Goal: Information Seeking & Learning: Learn about a topic

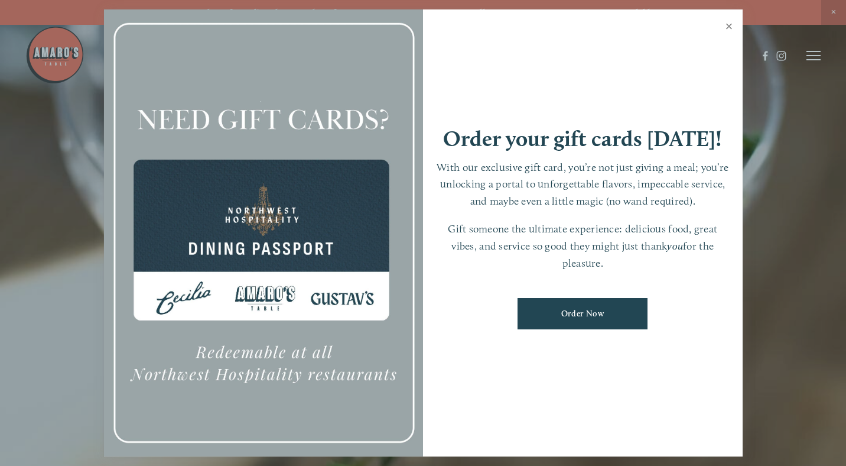
click at [732, 25] on link "Close" at bounding box center [729, 27] width 23 height 33
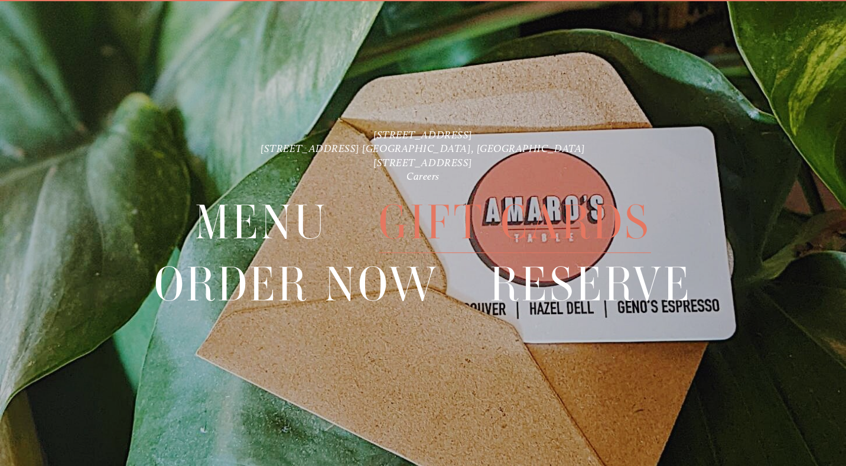
scroll to position [25, 0]
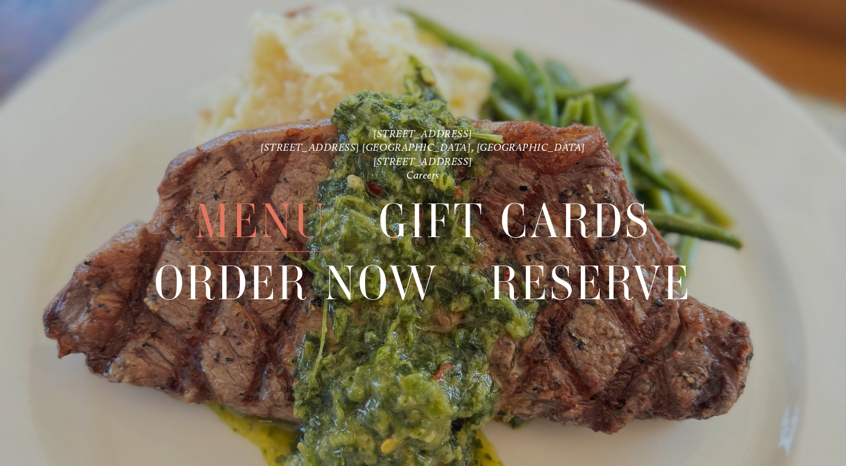
click at [284, 211] on span "Menu" at bounding box center [261, 220] width 133 height 61
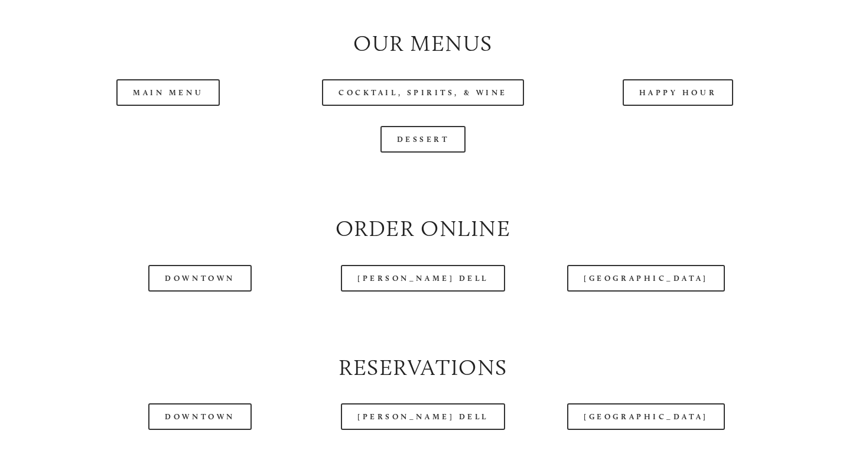
scroll to position [1229, 0]
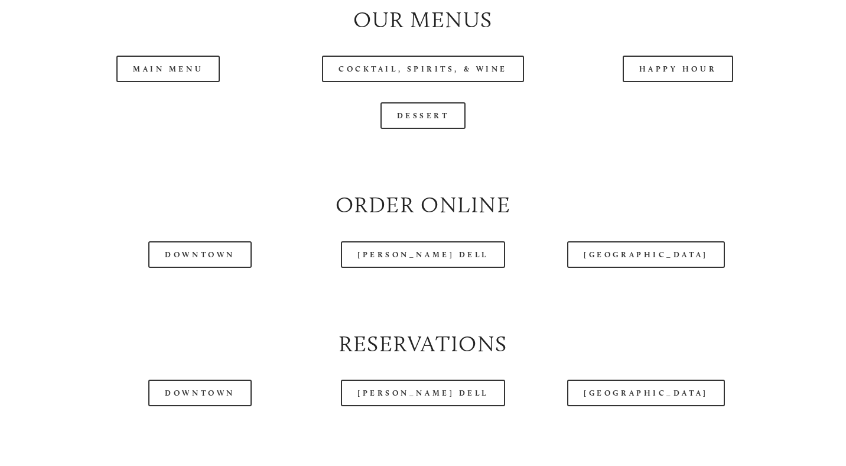
click at [669, 73] on header "Menu Order Now Visit Gallery 0" at bounding box center [422, 26] width 795 height 112
click at [665, 66] on header "Menu Order Now Visit Gallery 0" at bounding box center [422, 26] width 795 height 112
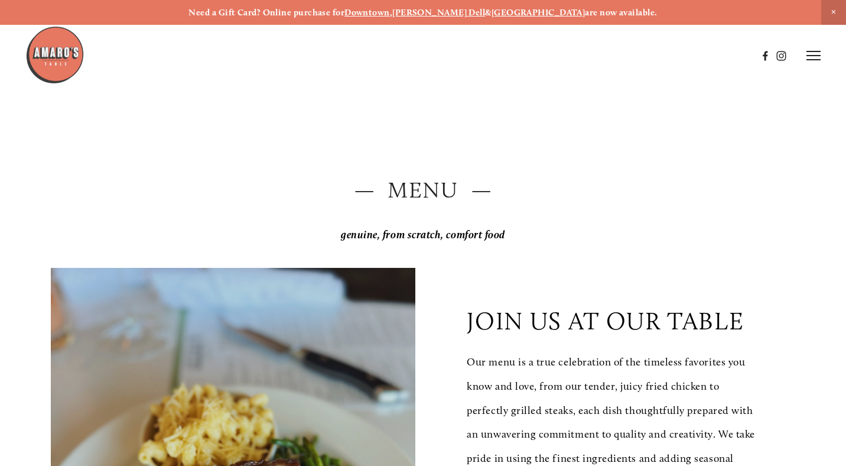
click at [812, 58] on icon at bounding box center [814, 55] width 14 height 11
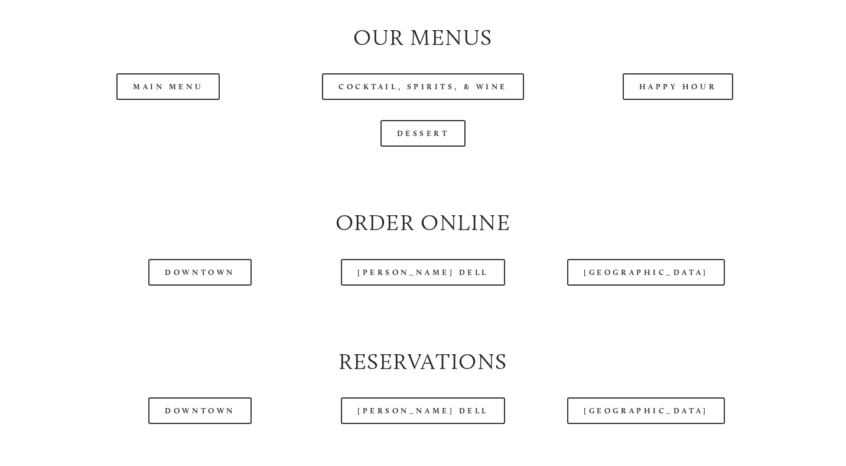
scroll to position [1229, 0]
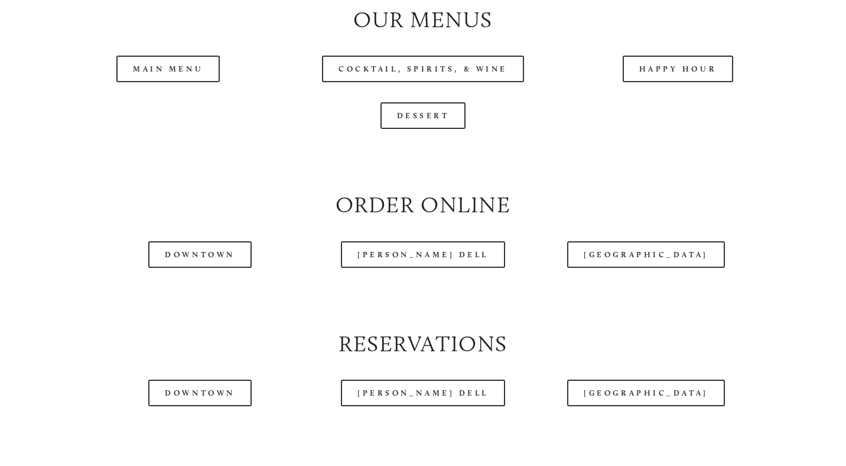
click at [671, 66] on header "Menu Order Now Visit Gallery 0" at bounding box center [423, 26] width 846 height 112
click at [448, 125] on link "Dessert" at bounding box center [424, 115] width 86 height 27
click at [665, 64] on header "Menu Order Now Visit Gallery 0" at bounding box center [423, 26] width 846 height 112
click at [655, 24] on span "Order Now" at bounding box center [643, 26] width 42 height 10
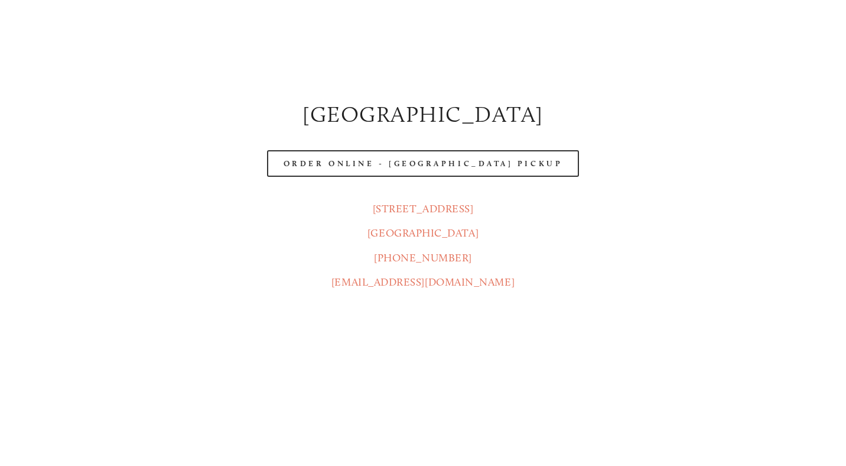
scroll to position [544, 0]
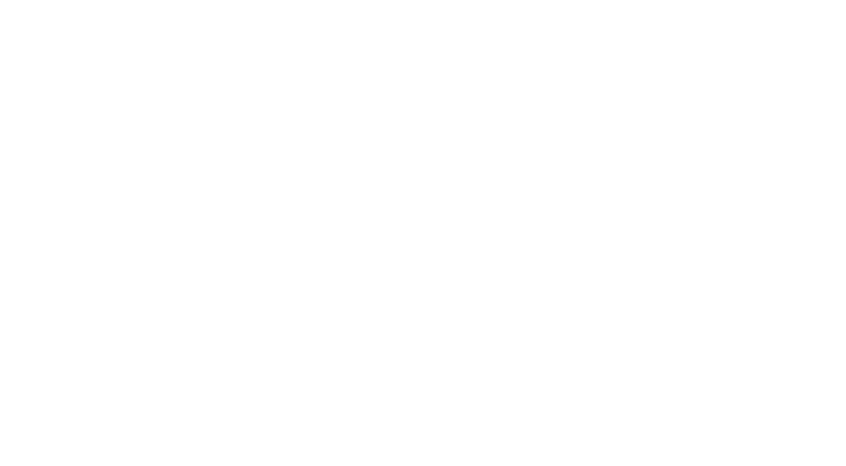
scroll to position [1229, 0]
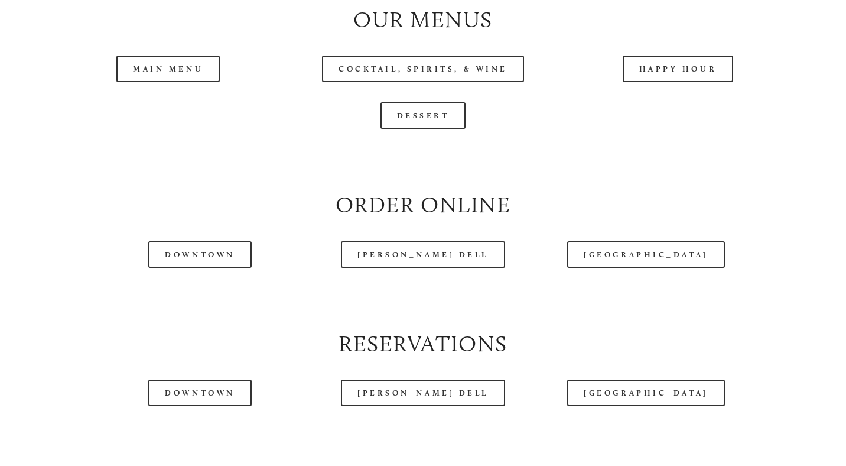
click at [672, 82] on header "Menu Order Now Visit Gallery 0" at bounding box center [422, 26] width 795 height 112
click at [673, 66] on header "Menu Order Now Visit Gallery 0" at bounding box center [422, 26] width 795 height 112
click at [149, 73] on header "Menu Order Now Visit Gallery 0" at bounding box center [422, 26] width 795 height 112
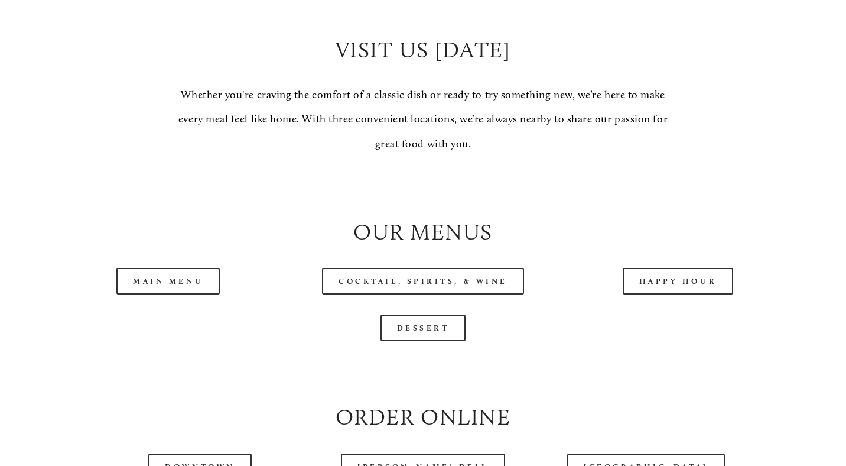
scroll to position [1040, 0]
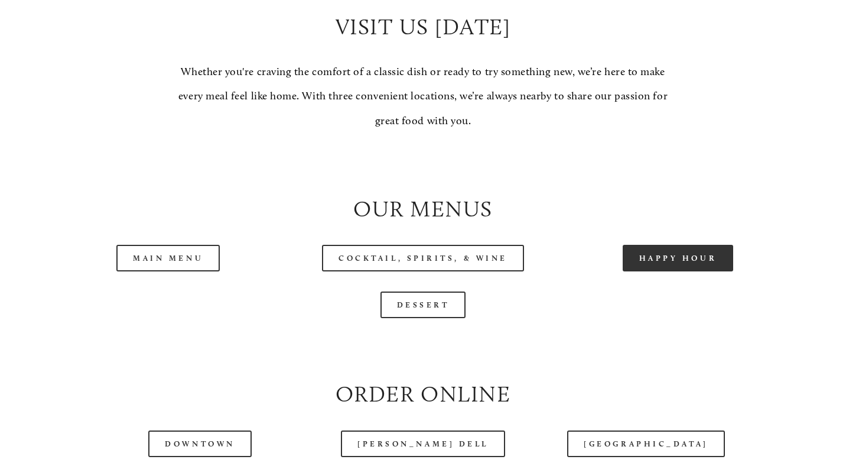
click at [666, 253] on link "Happy Hour" at bounding box center [678, 258] width 111 height 27
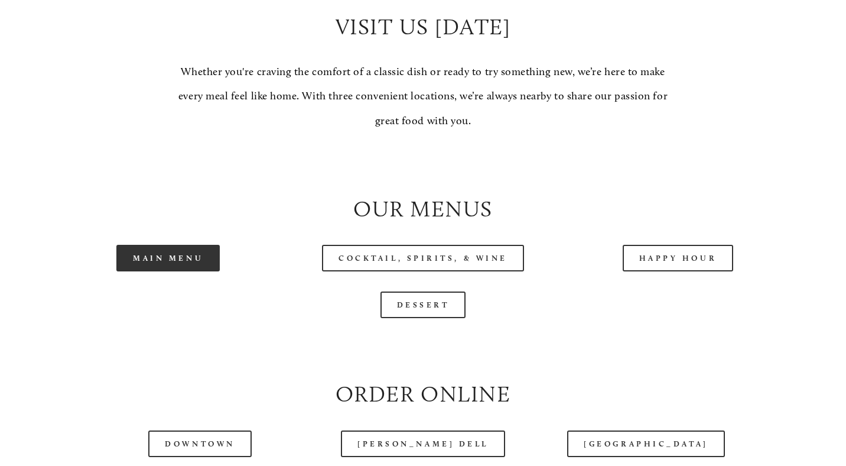
click at [181, 256] on link "Main Menu" at bounding box center [167, 258] width 103 height 27
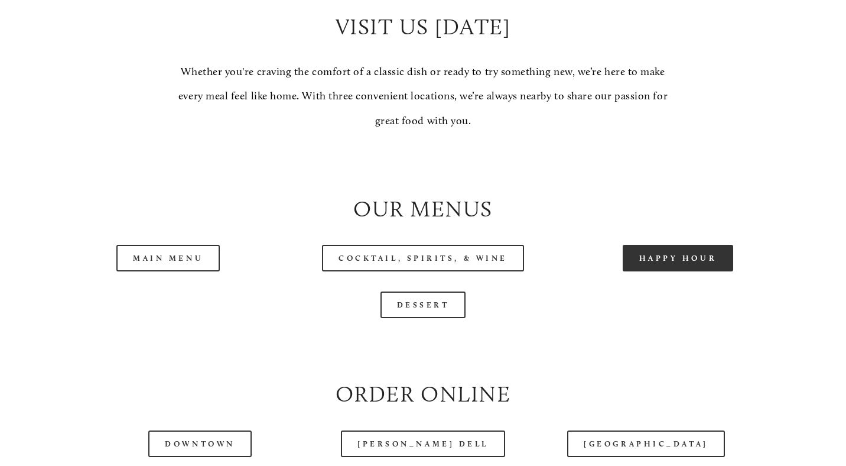
click at [656, 251] on link "Happy Hour" at bounding box center [678, 258] width 111 height 27
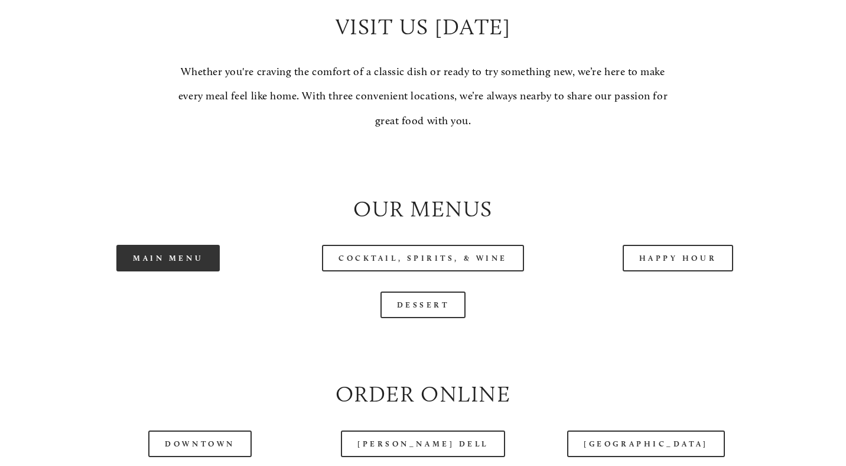
click at [184, 259] on link "Main Menu" at bounding box center [167, 258] width 103 height 27
